Goal: Information Seeking & Learning: Find specific page/section

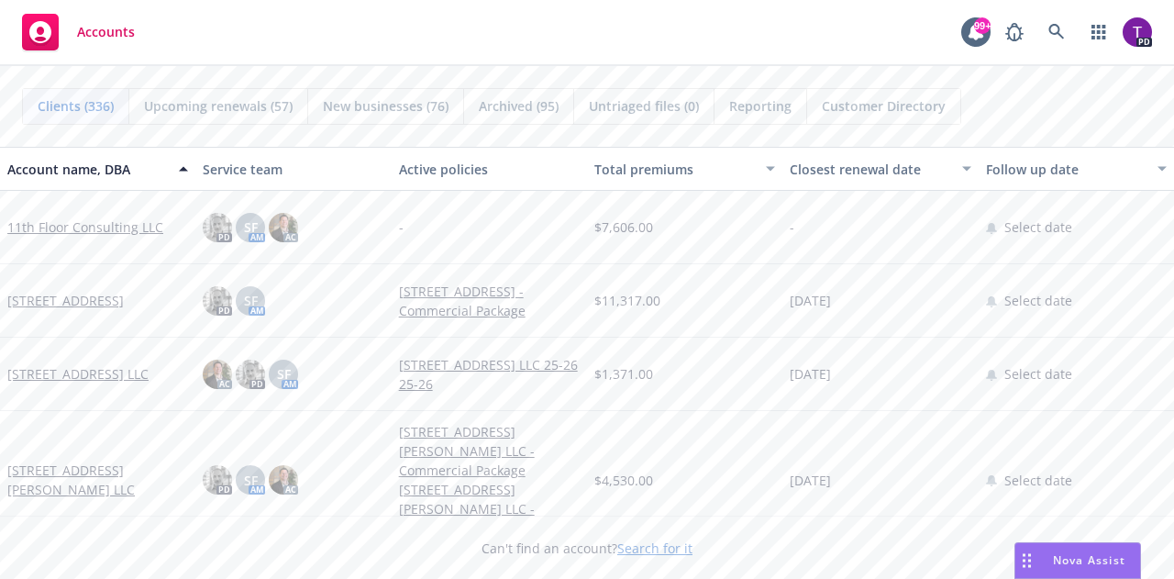
click at [656, 549] on link "Search for it" at bounding box center [654, 547] width 75 height 17
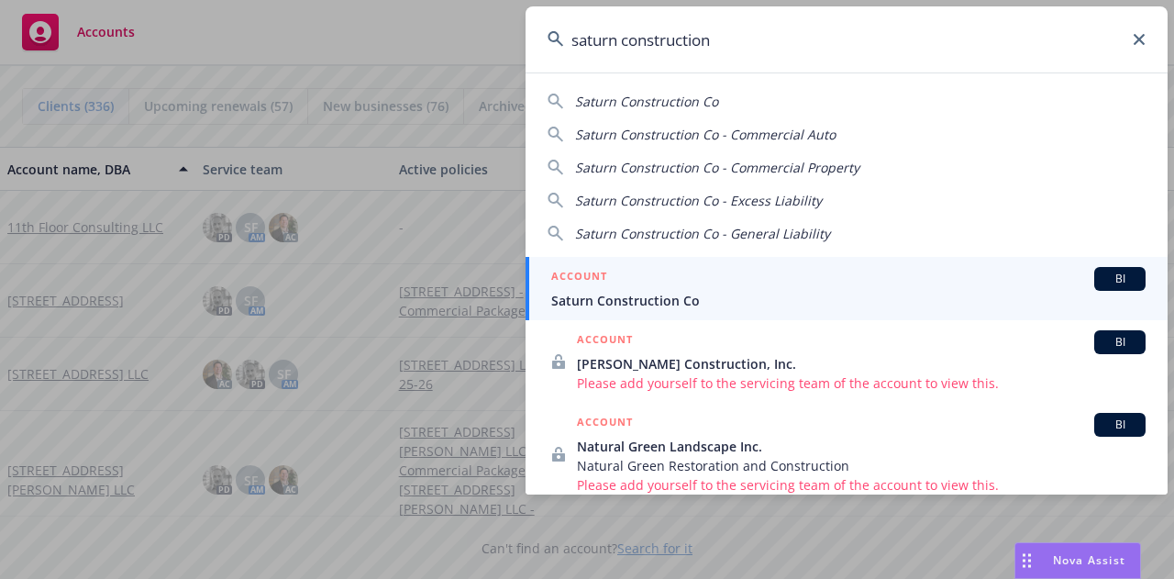
type input "saturn construction"
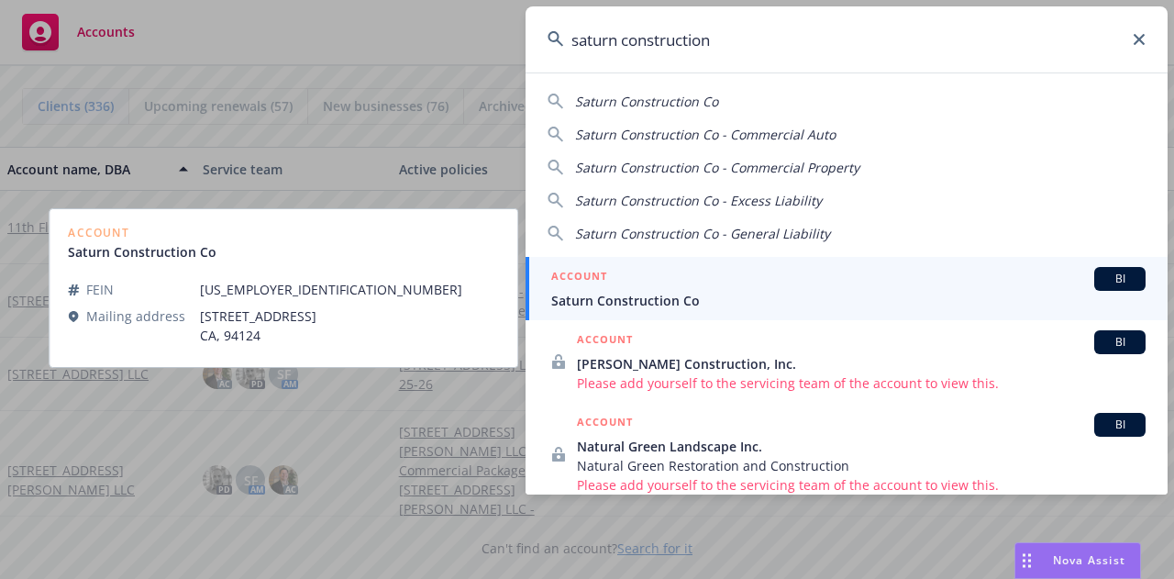
click at [679, 282] on div "ACCOUNT BI" at bounding box center [848, 279] width 594 height 24
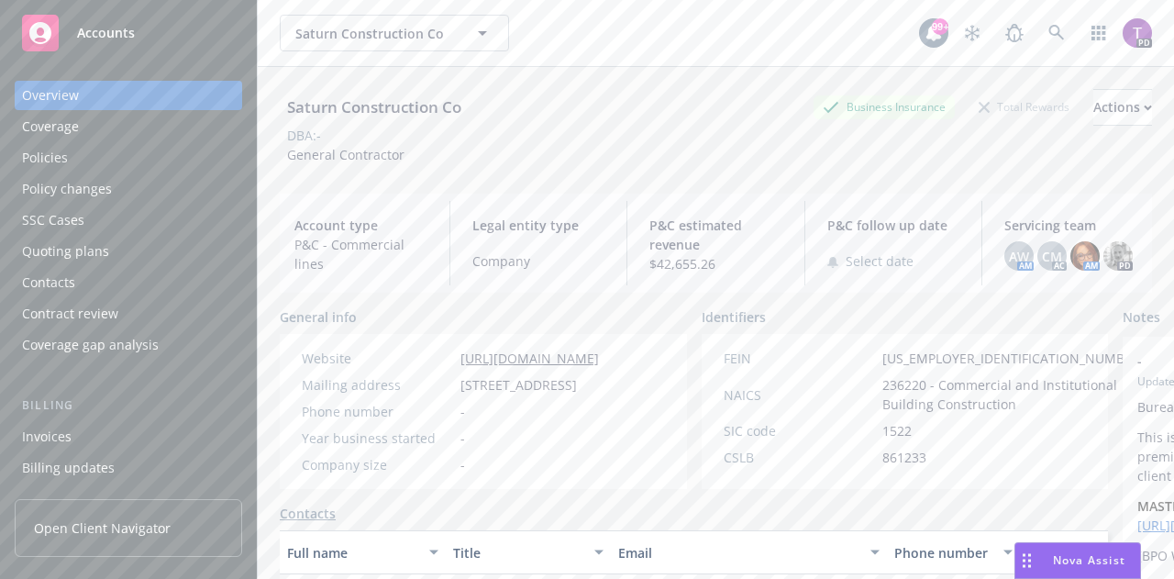
click at [51, 250] on div "Quoting plans" at bounding box center [65, 251] width 87 height 29
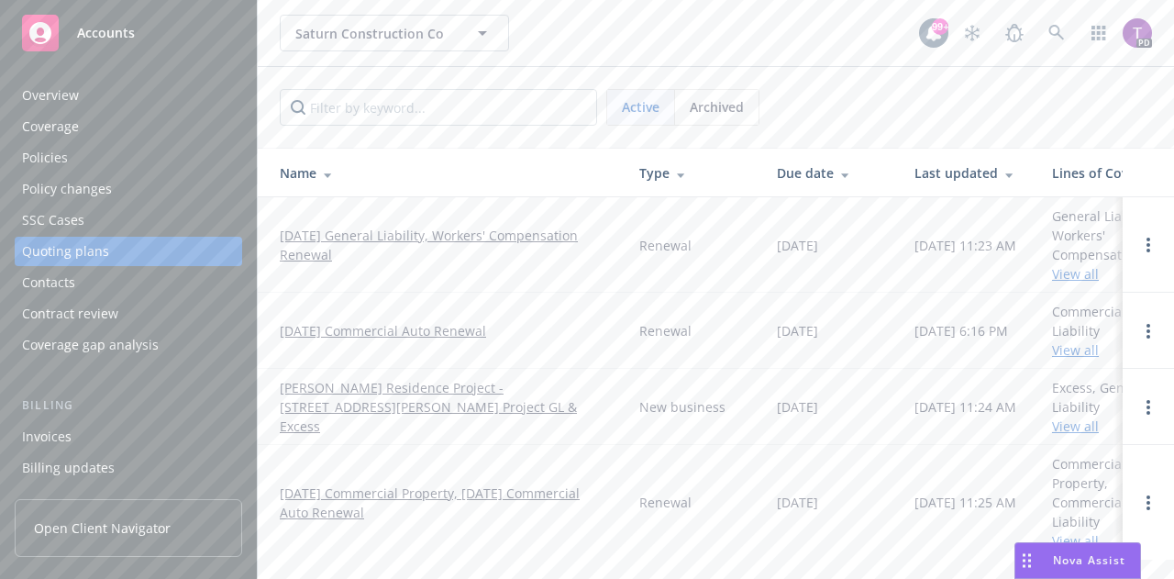
scroll to position [0, 70]
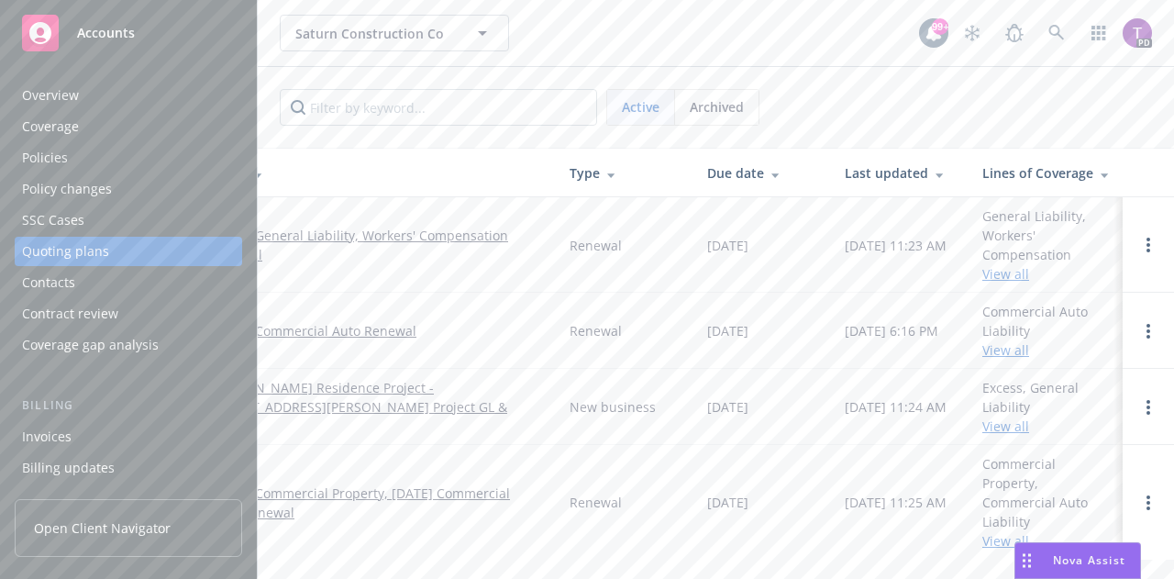
click at [1002, 280] on link "View all" at bounding box center [1005, 273] width 47 height 17
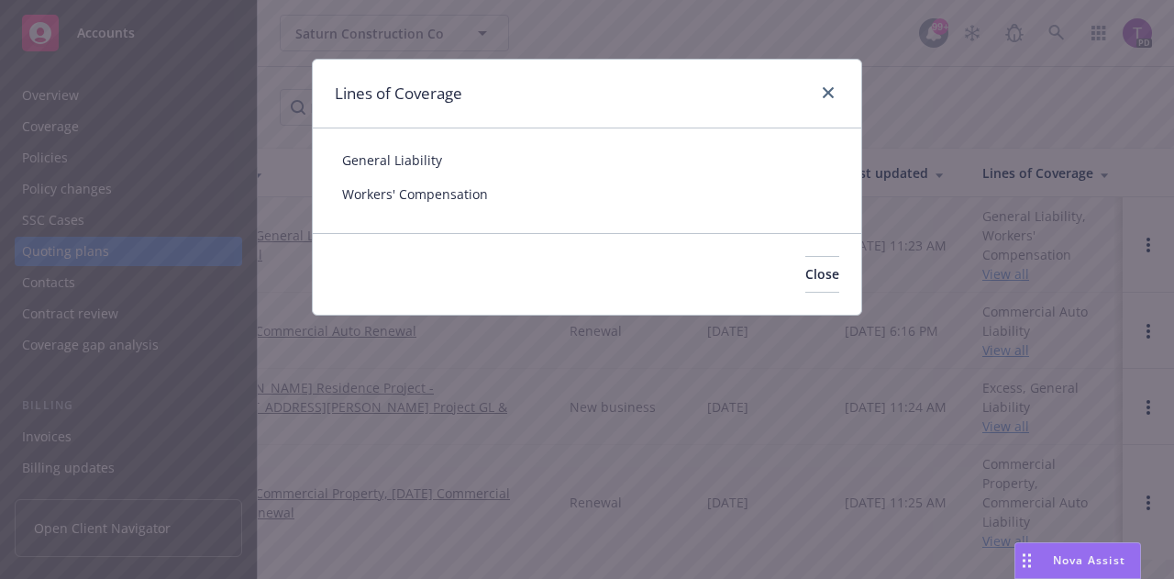
click at [449, 199] on span "Workers' Compensation" at bounding box center [587, 193] width 490 height 19
click at [448, 191] on span "Workers' Compensation" at bounding box center [587, 193] width 490 height 19
click at [825, 94] on icon "close" at bounding box center [828, 92] width 11 height 11
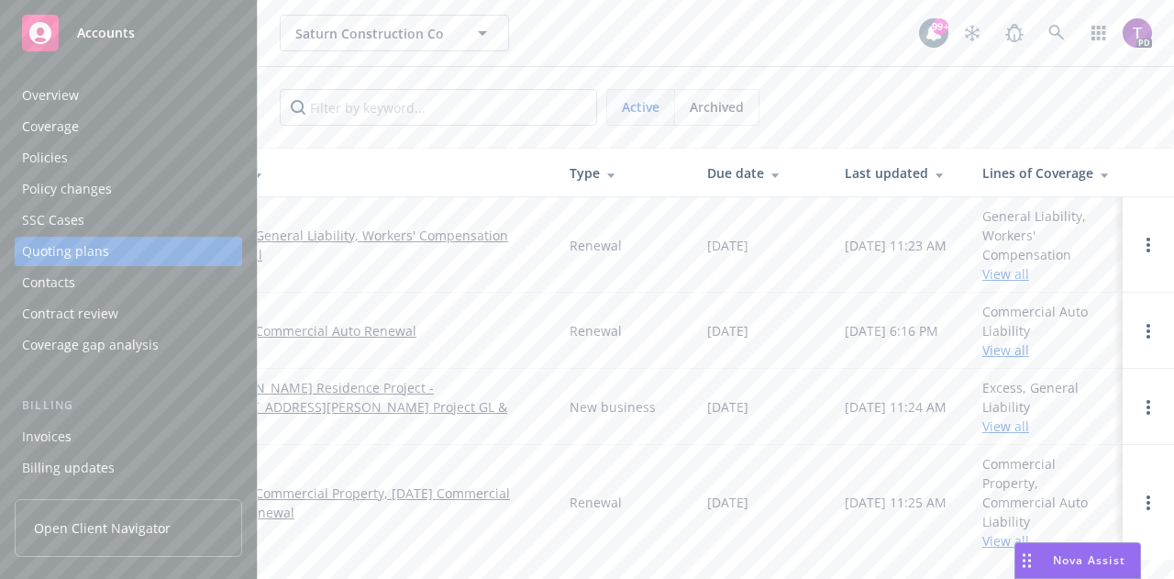
click at [39, 155] on div "Policies" at bounding box center [45, 157] width 46 height 29
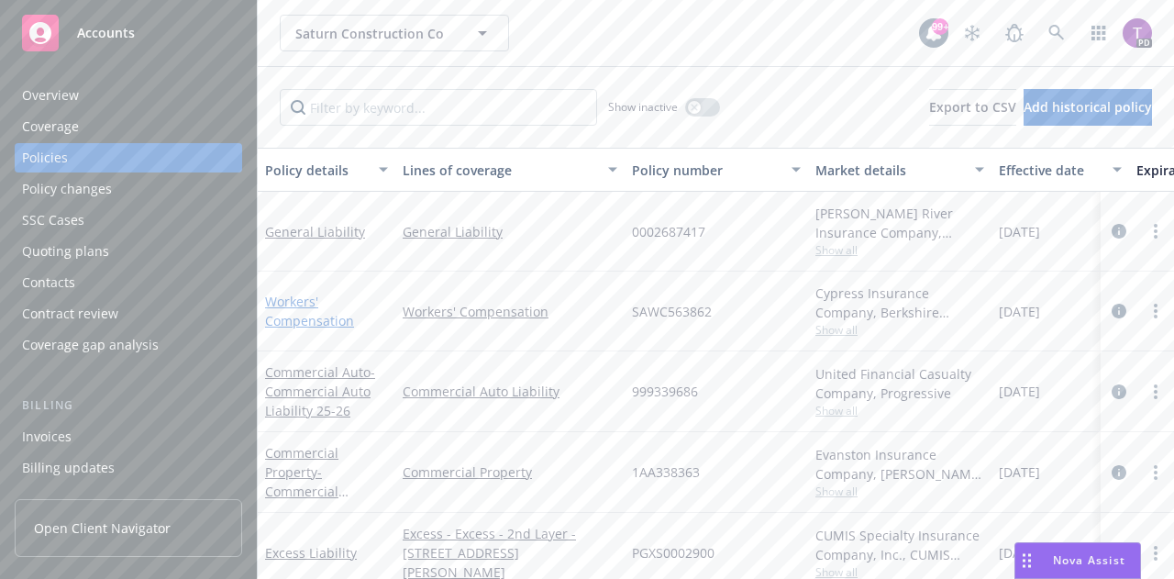
click at [326, 322] on link "Workers' Compensation" at bounding box center [309, 311] width 89 height 37
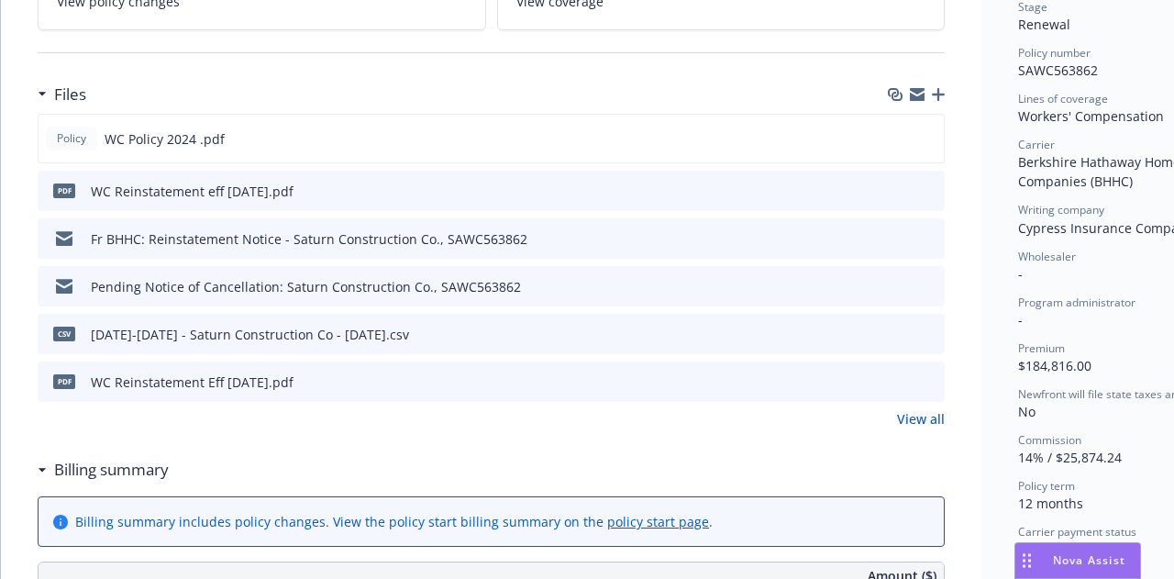
scroll to position [464, 0]
